Goal: Connect with others: Participate in discussion

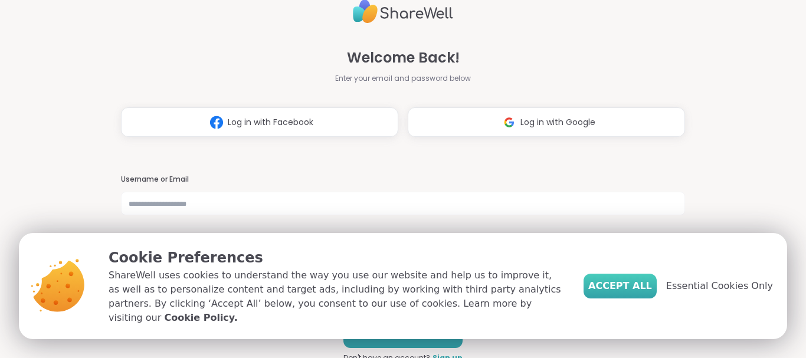
click at [618, 293] on span "Accept All" at bounding box center [620, 286] width 64 height 14
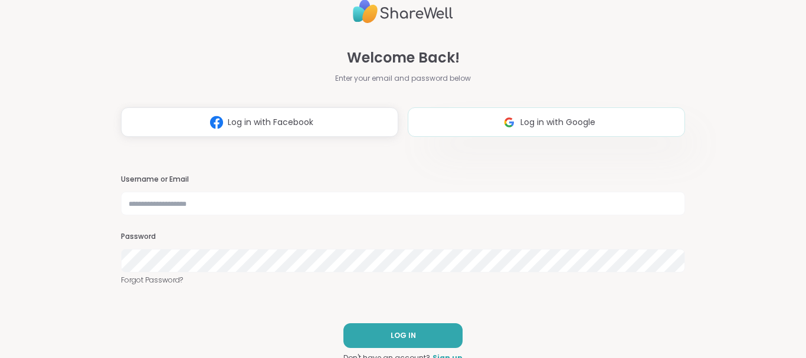
click at [571, 118] on span "Log in with Google" at bounding box center [557, 122] width 75 height 12
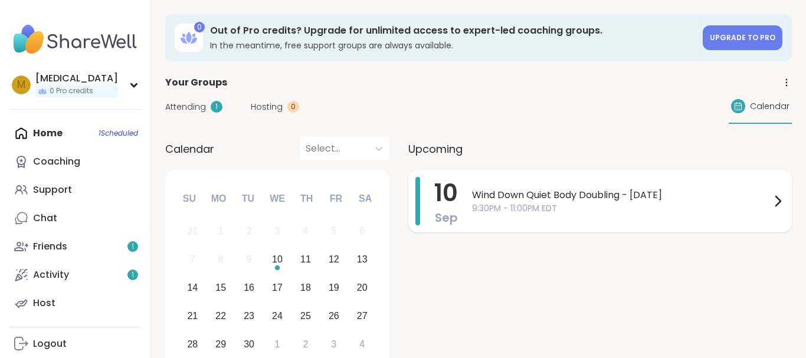
click at [448, 191] on span "10" at bounding box center [446, 192] width 24 height 33
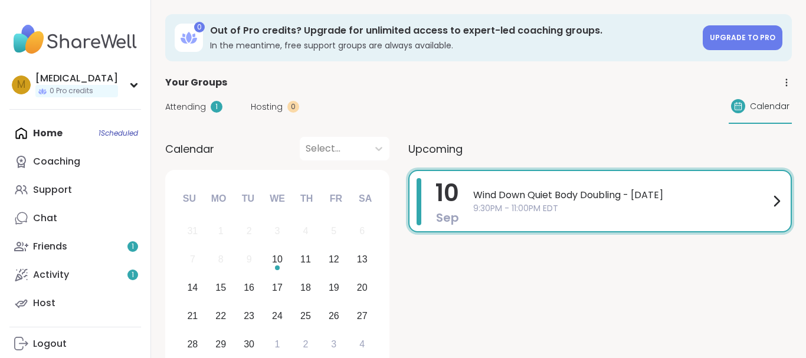
click at [358, 116] on div "Attending 1 Hosting 0 Calendar" at bounding box center [478, 107] width 627 height 34
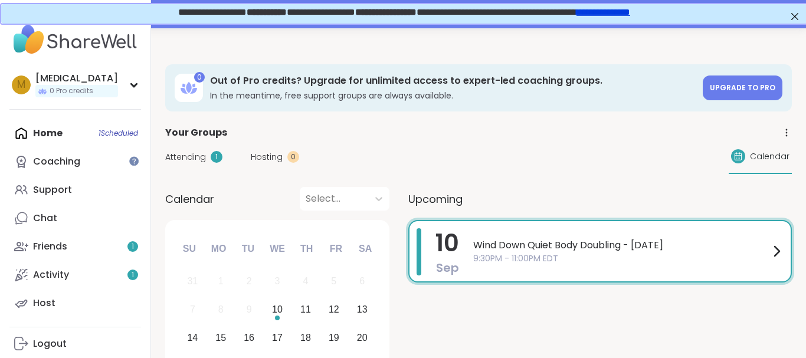
click at [617, 237] on div "Wind Down Quiet Body Doubling - [DATE] 9:30PM - 11:00PM EDT" at bounding box center [628, 251] width 310 height 46
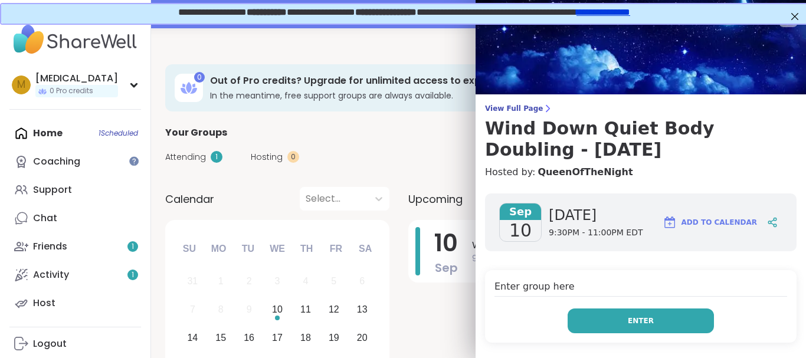
click at [623, 317] on button "Enter" at bounding box center [641, 321] width 146 height 25
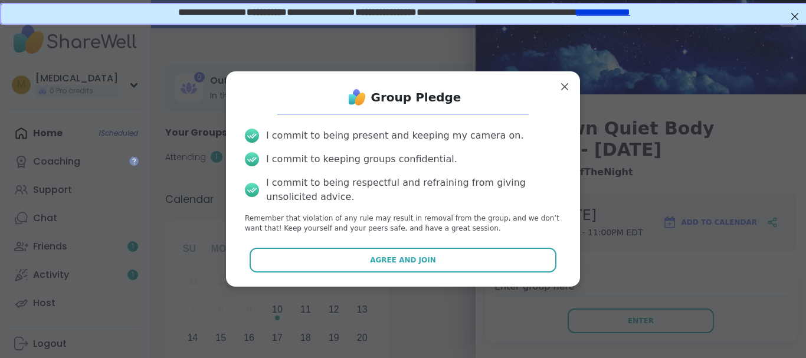
click at [530, 247] on div "Group Pledge I commit to being present and keeping my camera on. I commit to ke…" at bounding box center [402, 179] width 335 height 196
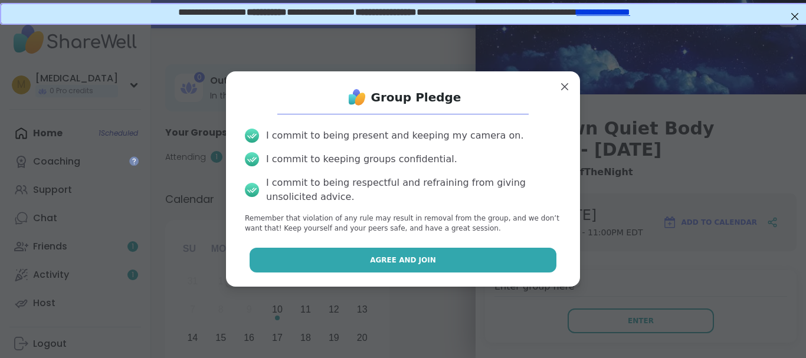
click at [524, 263] on button "Agree and Join" at bounding box center [403, 260] width 307 height 25
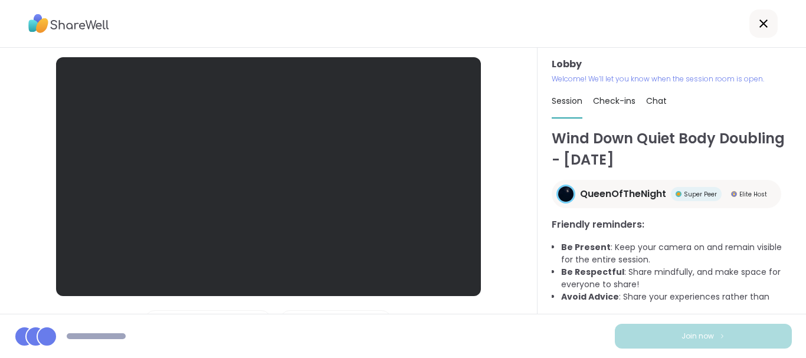
scroll to position [65, 0]
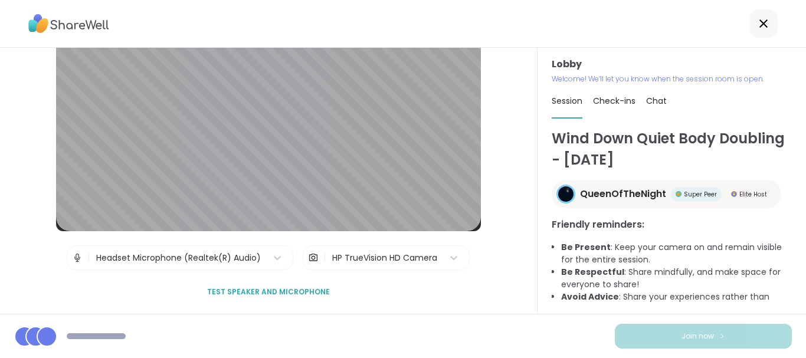
click at [364, 252] on div "HP TrueVision HD Camera" at bounding box center [384, 258] width 105 height 12
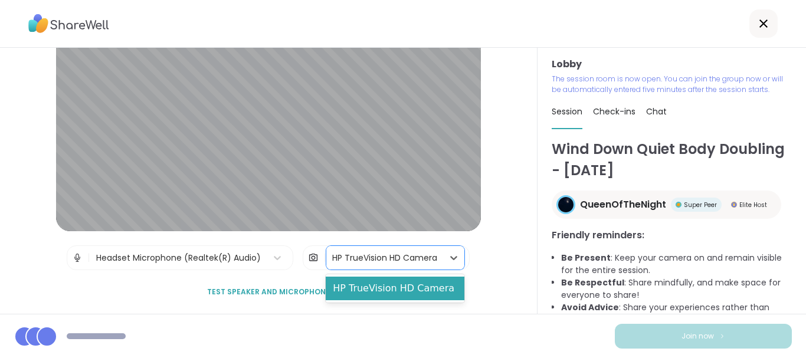
click at [486, 283] on div "Lobby | Headset Microphone (Realtek(R) Audio) | 1 result available. Use Up and …" at bounding box center [268, 181] width 537 height 266
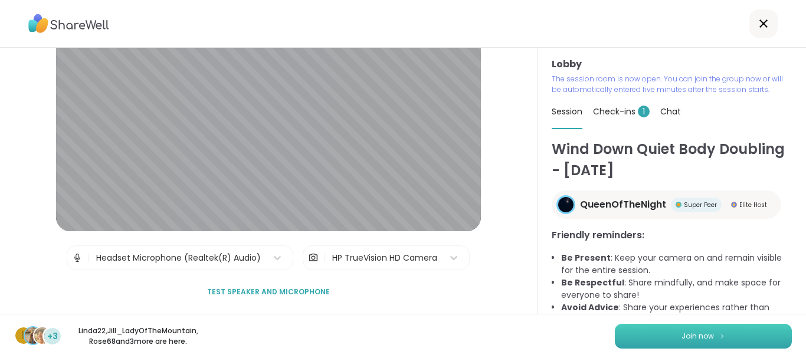
click at [655, 329] on button "Join now" at bounding box center [703, 336] width 177 height 25
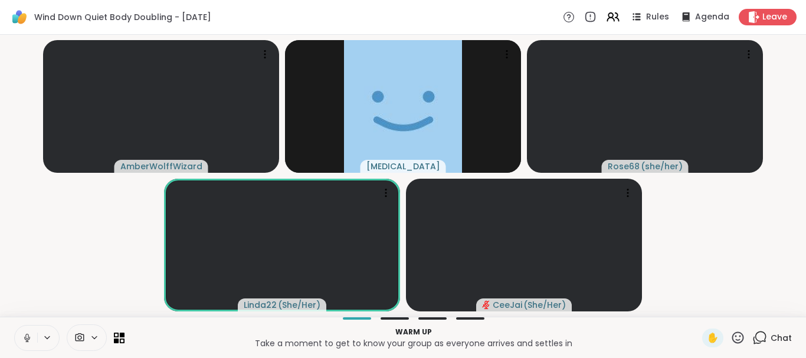
click at [25, 339] on icon at bounding box center [27, 338] width 6 height 4
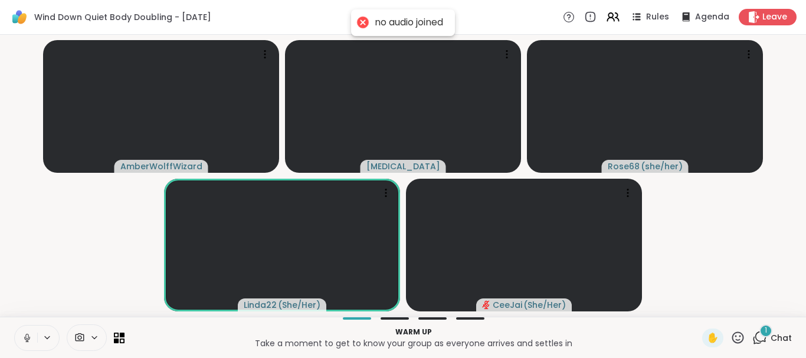
click at [96, 339] on icon at bounding box center [94, 338] width 9 height 10
click at [88, 248] on video-player-container "AmberWolffWizard [MEDICAL_DATA] Rose68 ( she/her ) Linda22 ( She/Her ) [PERSON_…" at bounding box center [403, 176] width 792 height 273
click at [28, 339] on icon at bounding box center [27, 338] width 11 height 11
click at [763, 333] on div "1" at bounding box center [765, 330] width 13 height 13
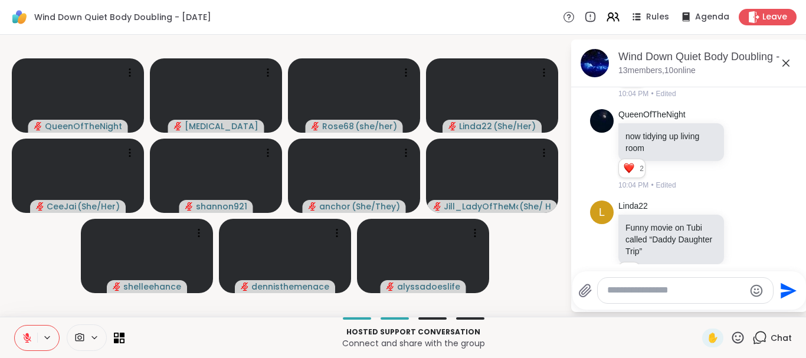
scroll to position [2650, 0]
